Goal: Navigation & Orientation: Find specific page/section

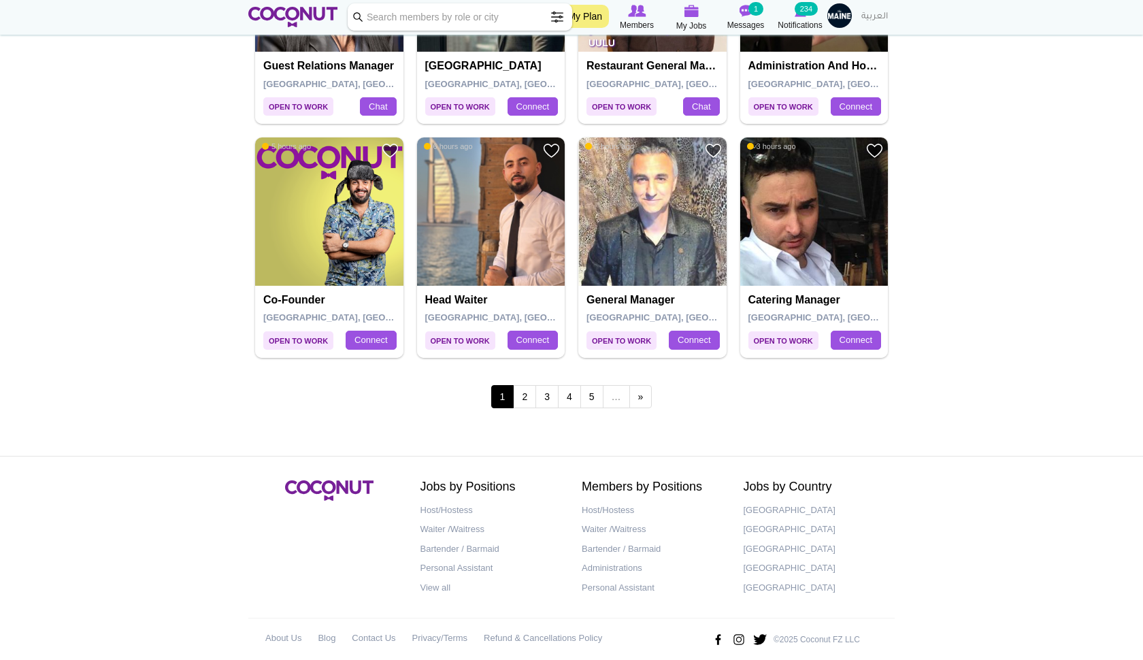
scroll to position [2279, 0]
click at [519, 386] on link "2" at bounding box center [524, 397] width 23 height 23
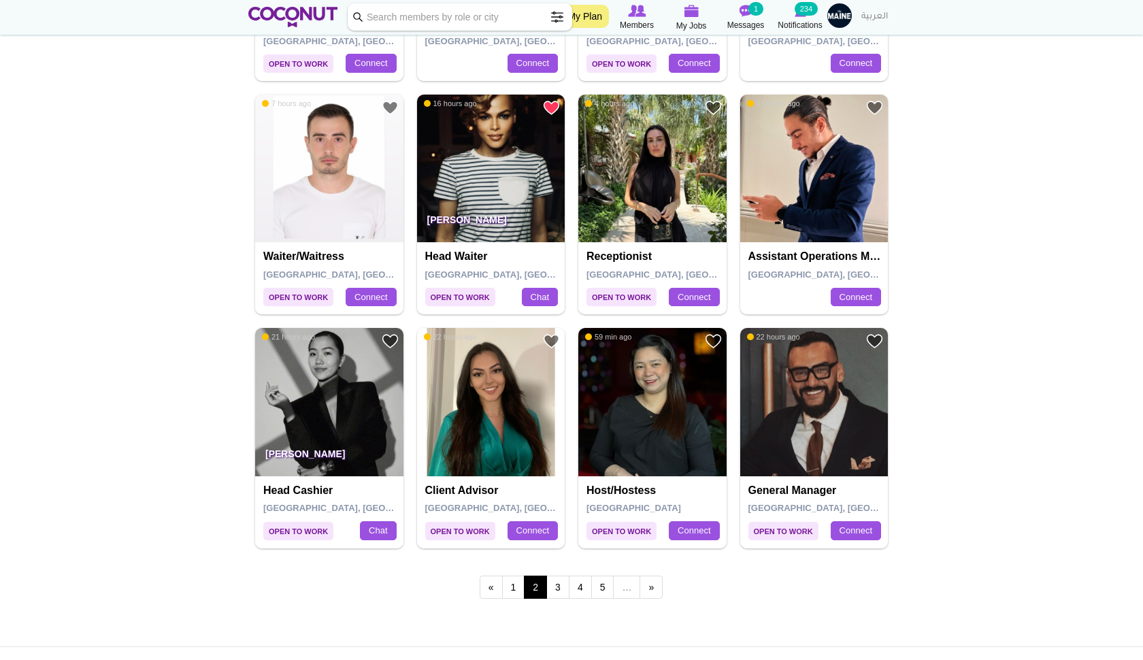
scroll to position [2102, 0]
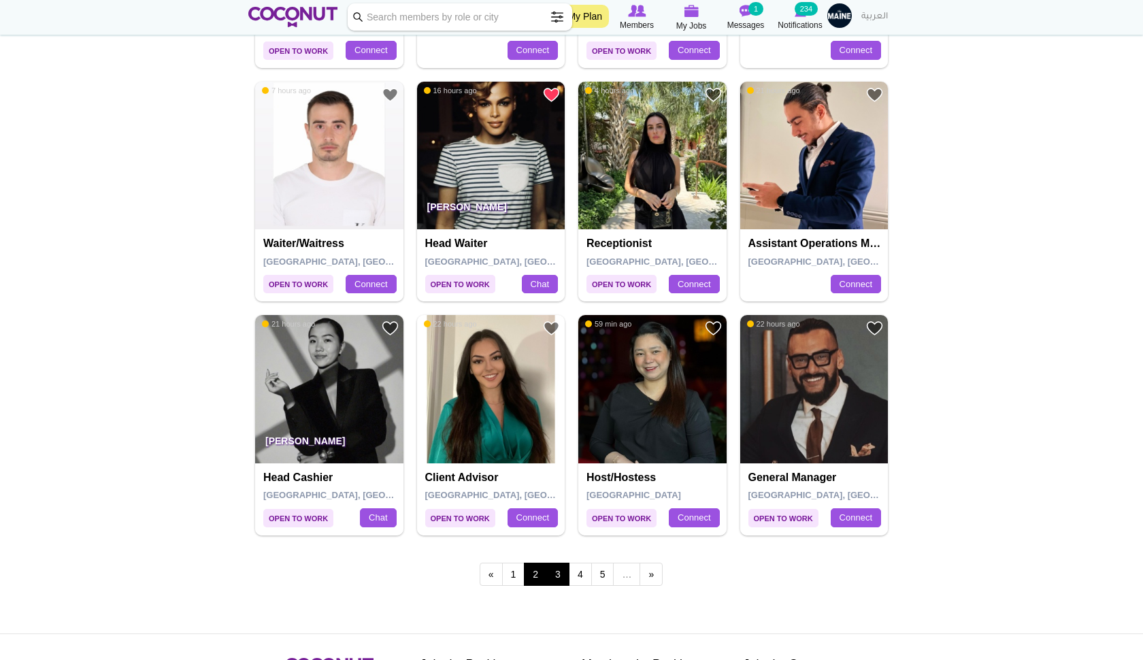
click at [556, 563] on link "3" at bounding box center [557, 574] width 23 height 23
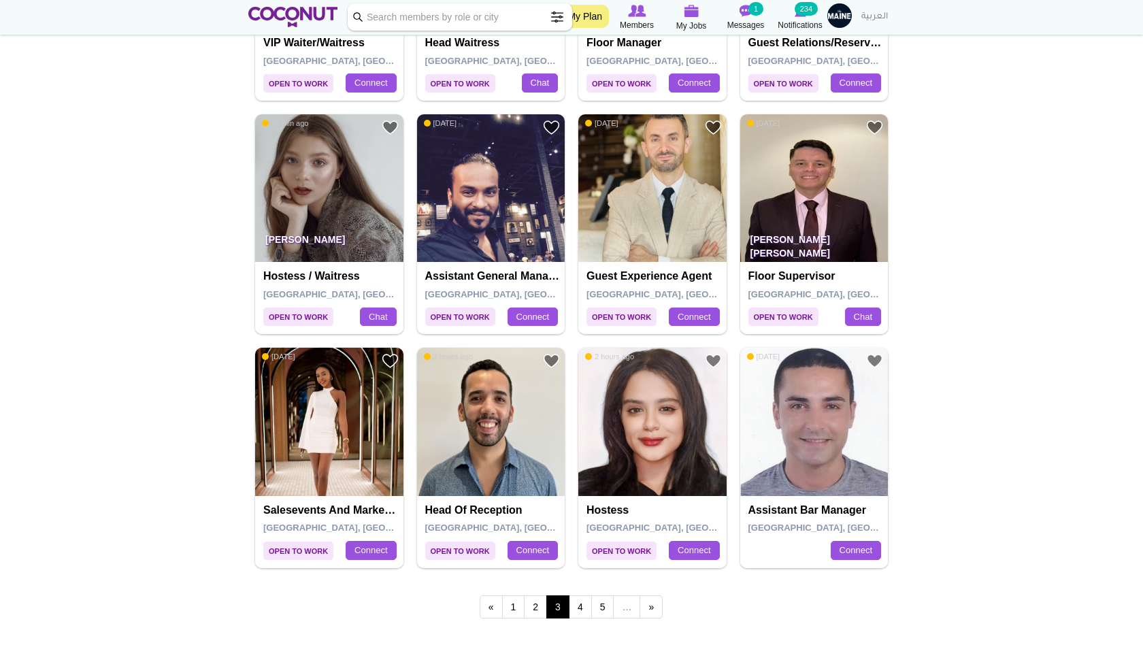
scroll to position [2076, 0]
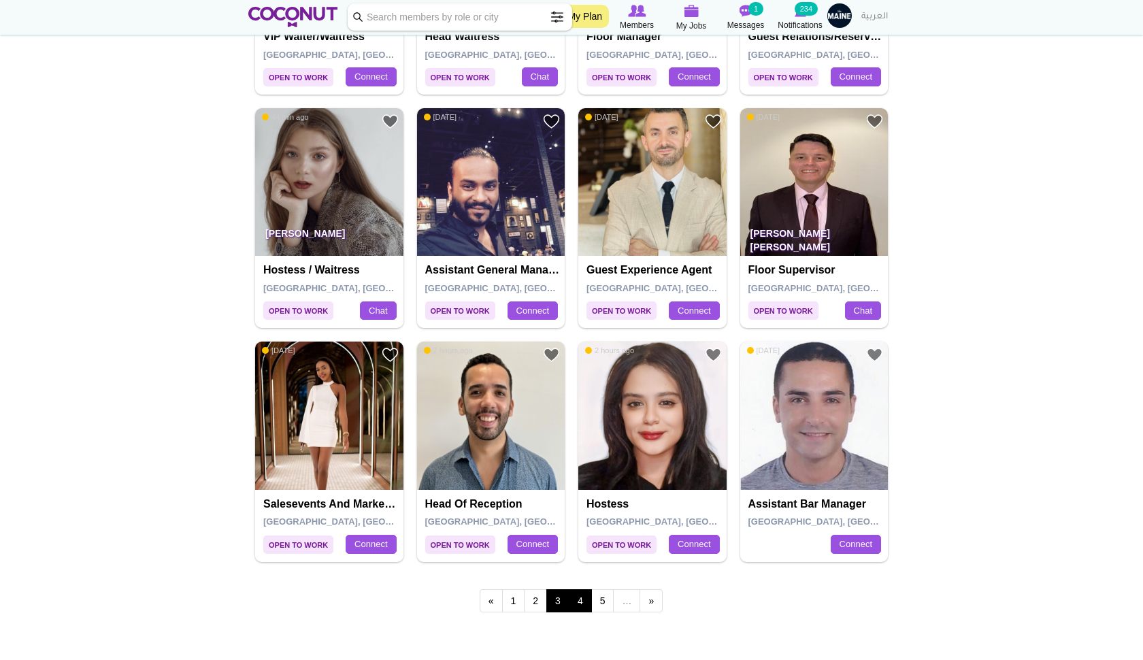
click at [584, 590] on link "4" at bounding box center [580, 600] width 23 height 23
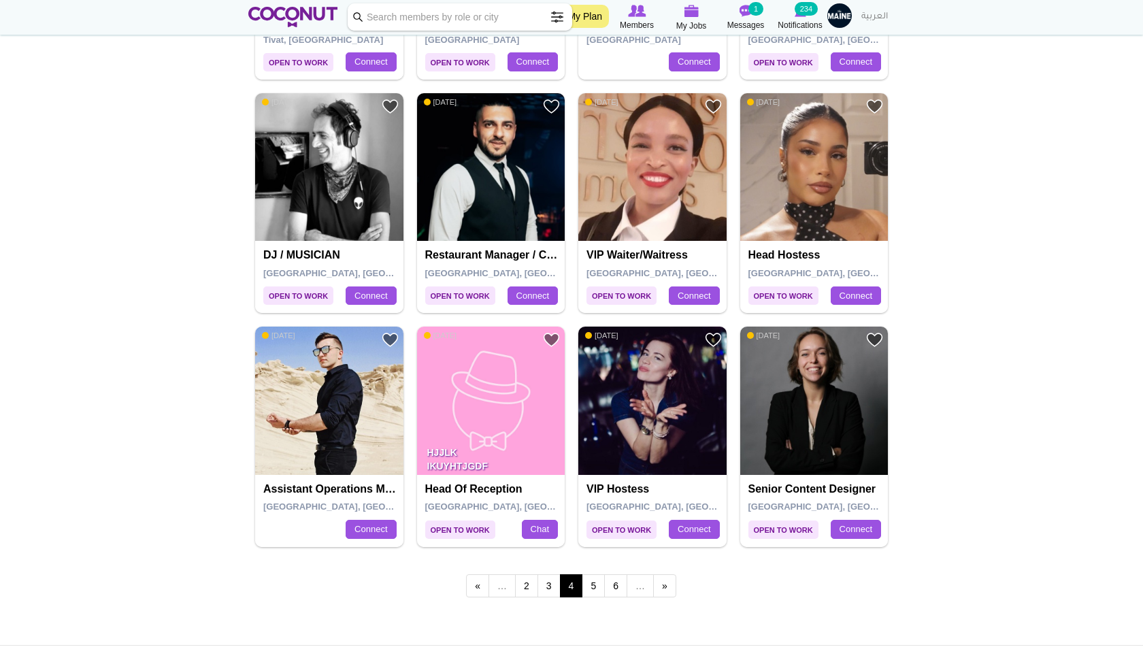
scroll to position [2092, 0]
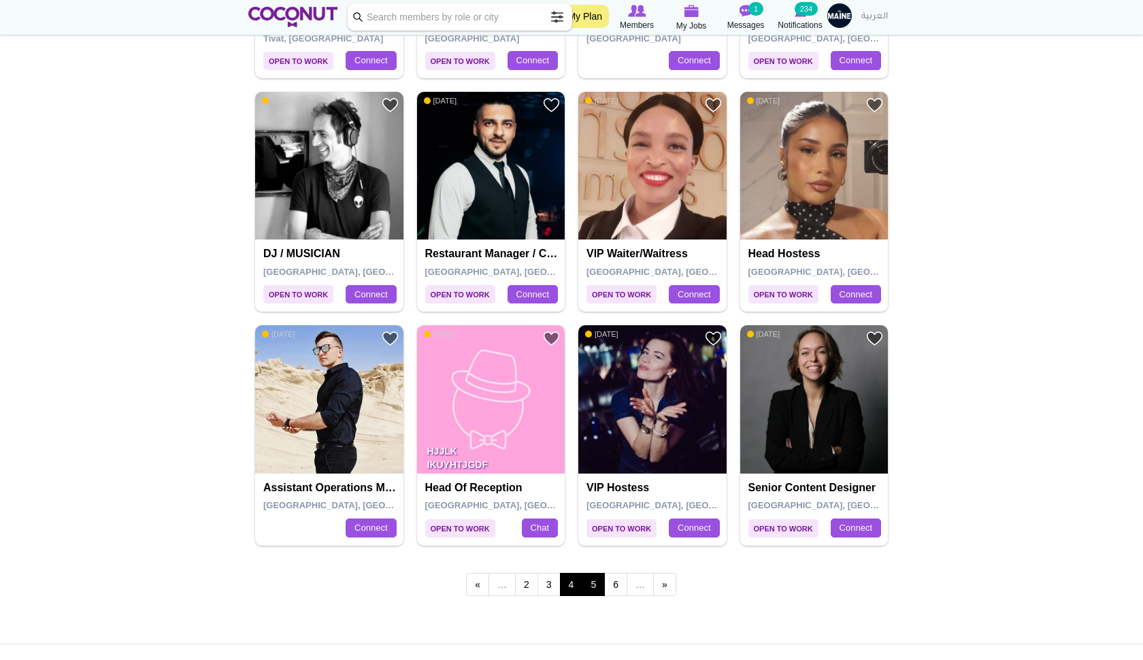
click at [598, 573] on link "5" at bounding box center [593, 584] width 23 height 23
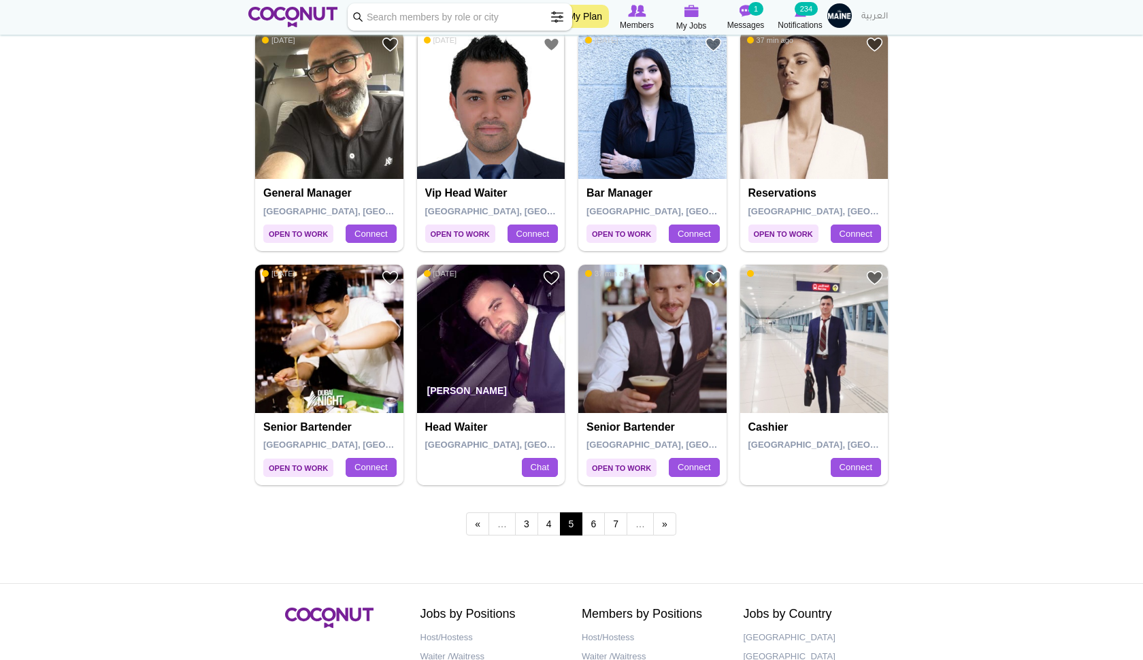
scroll to position [2153, 0]
click at [595, 512] on link "6" at bounding box center [593, 523] width 23 height 23
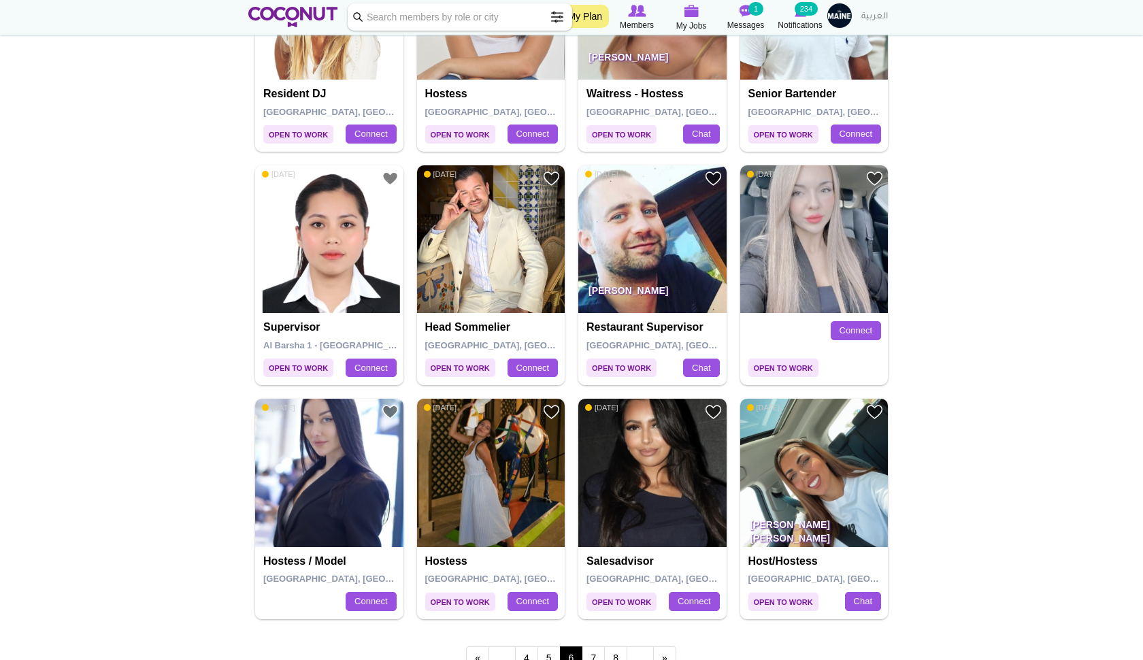
scroll to position [2019, 0]
